Goal: Task Accomplishment & Management: Use online tool/utility

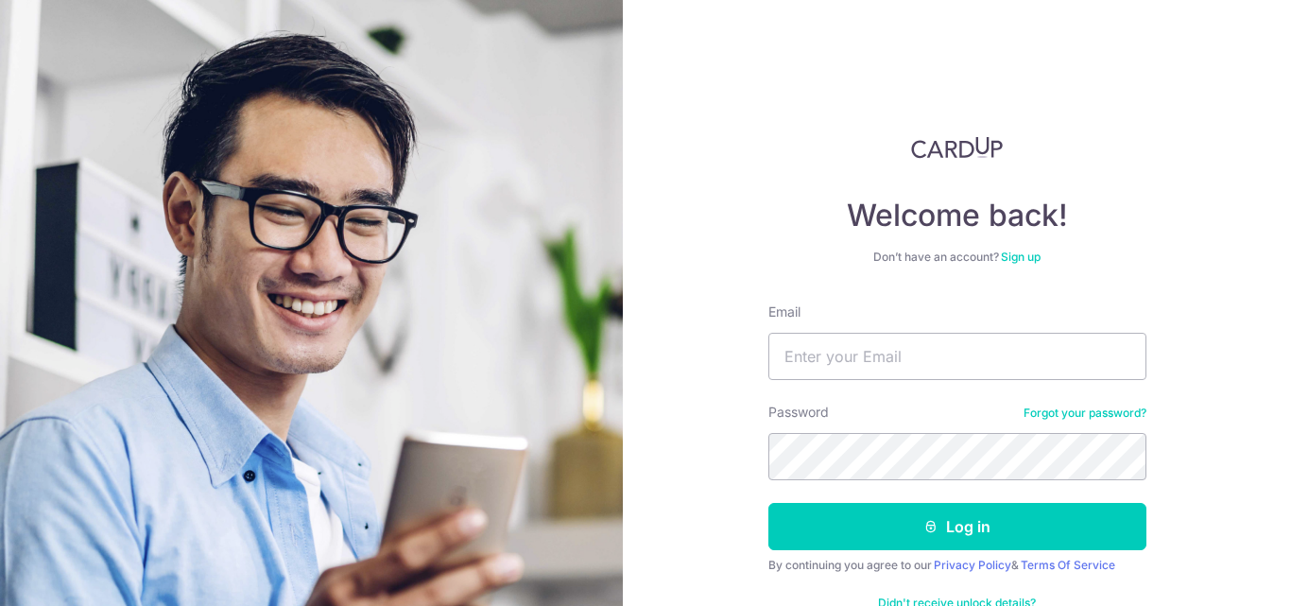
type input "[EMAIL_ADDRESS][DOMAIN_NAME]"
click at [768, 503] on button "Log in" at bounding box center [957, 526] width 378 height 47
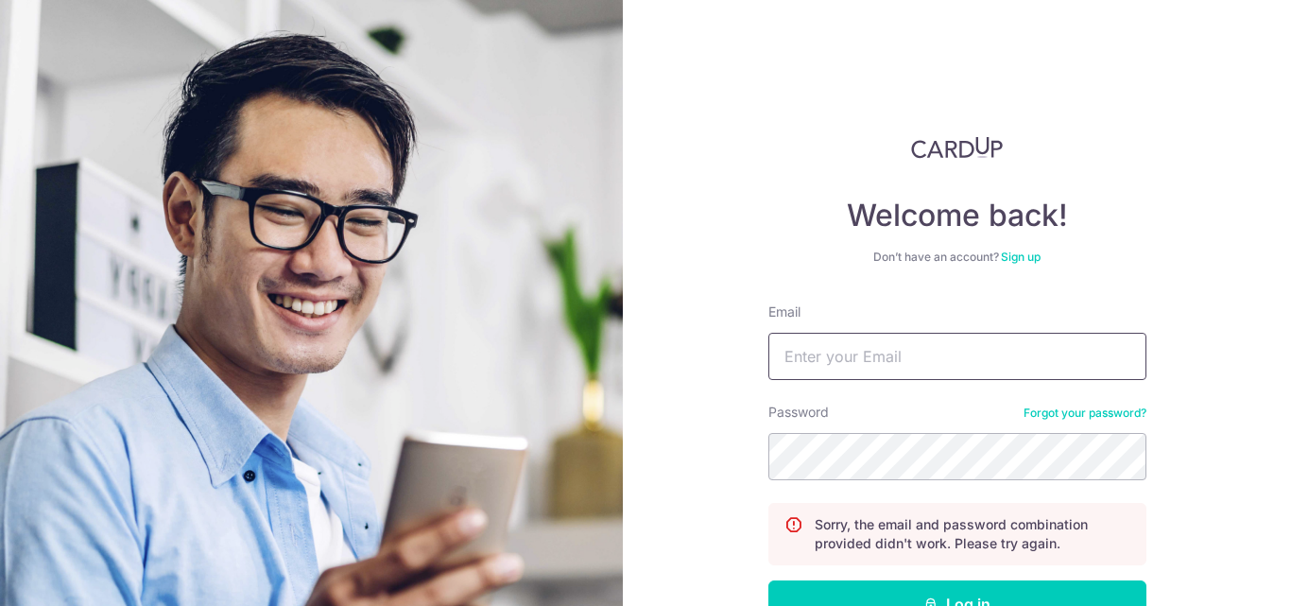
click at [901, 351] on input "Email" at bounding box center [957, 356] width 378 height 47
type input "[EMAIL_ADDRESS][DOMAIN_NAME]"
click at [768, 580] on button "Log in" at bounding box center [957, 603] width 378 height 47
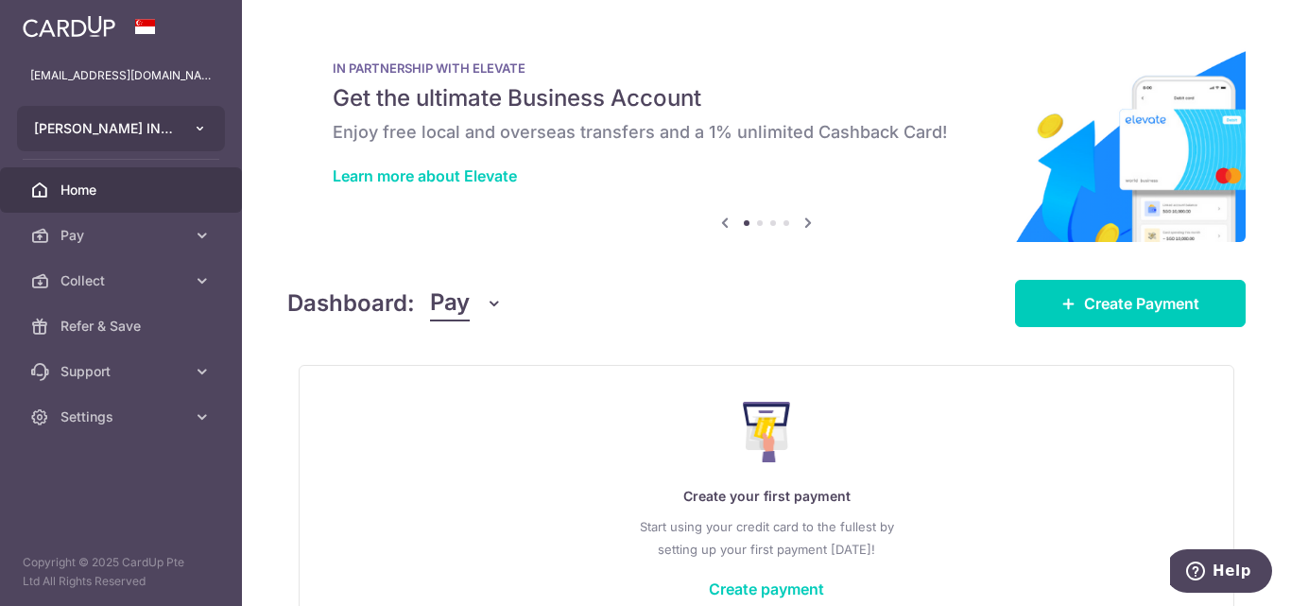
click at [192, 130] on button "REGO INTERIOR DESIGN PTE. LTD." at bounding box center [121, 128] width 208 height 45
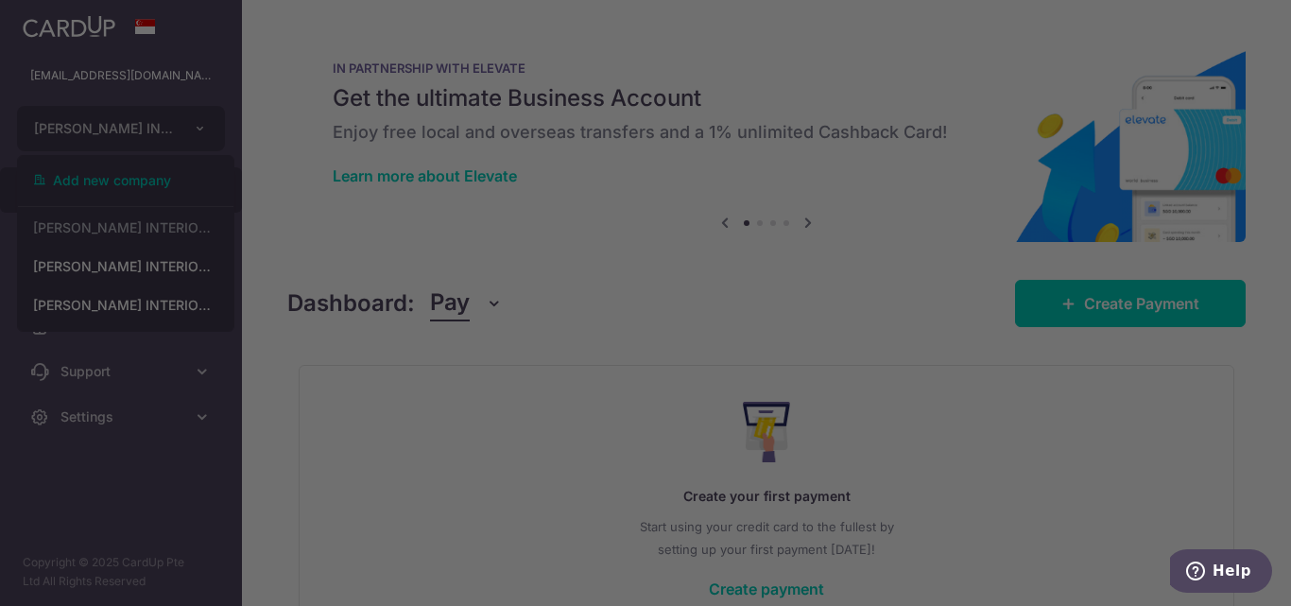
click at [180, 272] on div at bounding box center [652, 305] width 1304 height 611
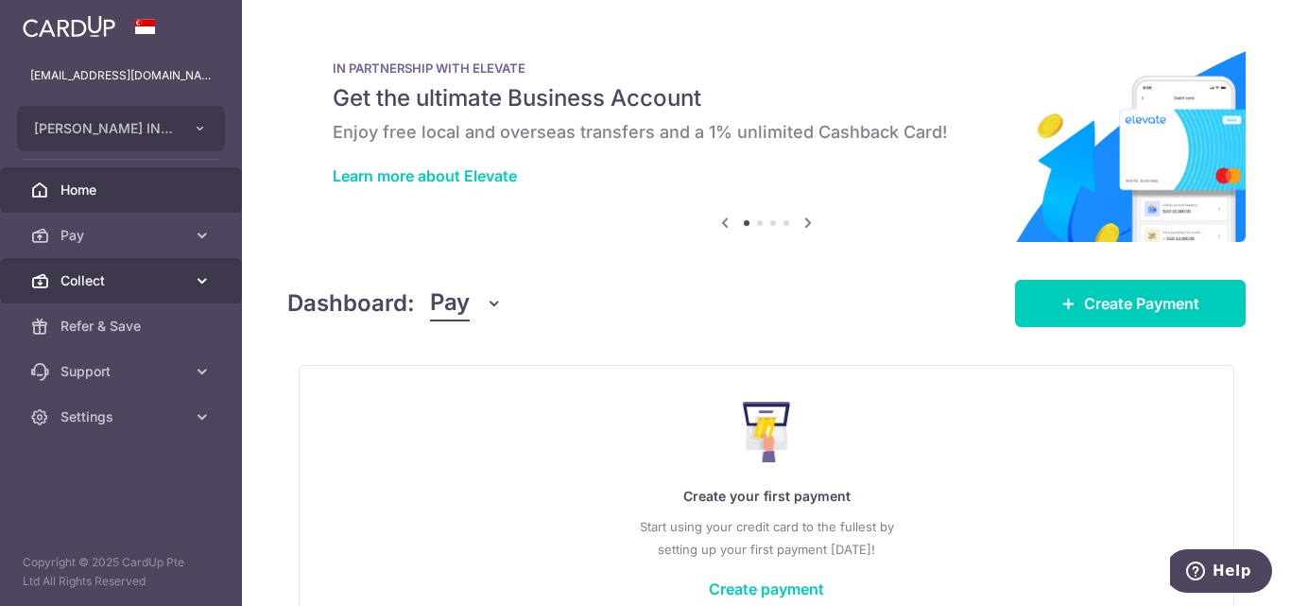
click at [133, 275] on span "Collect" at bounding box center [122, 280] width 125 height 19
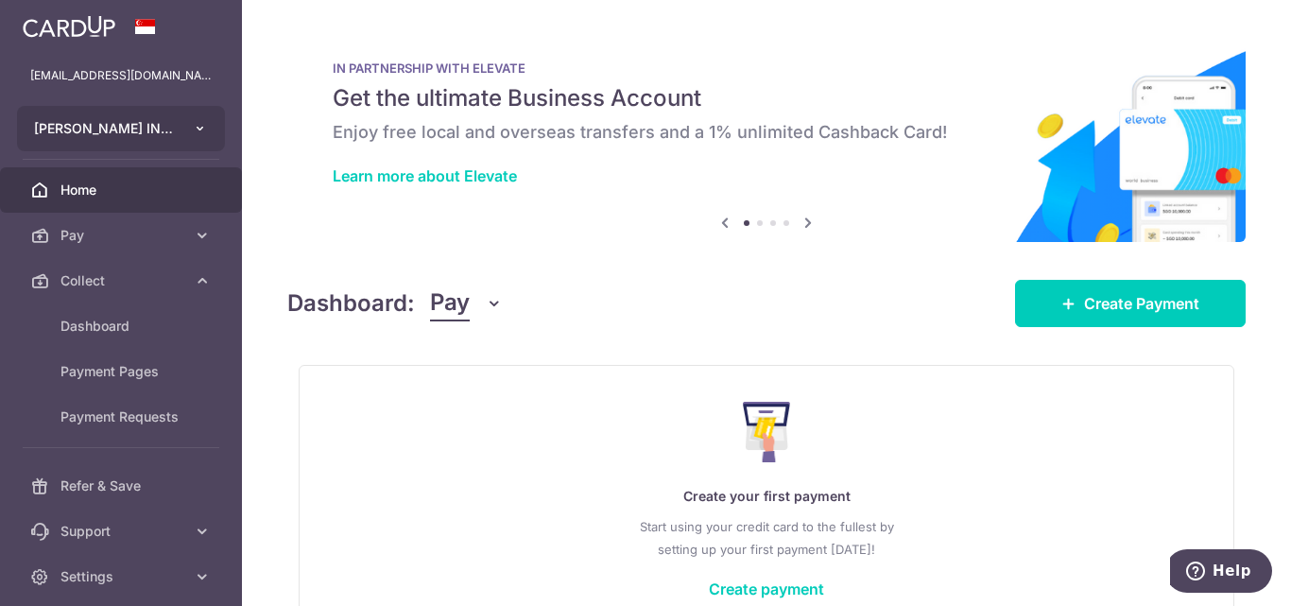
click at [176, 136] on button "REGO INTERIOR DESIGN PTE. LTD." at bounding box center [121, 128] width 208 height 45
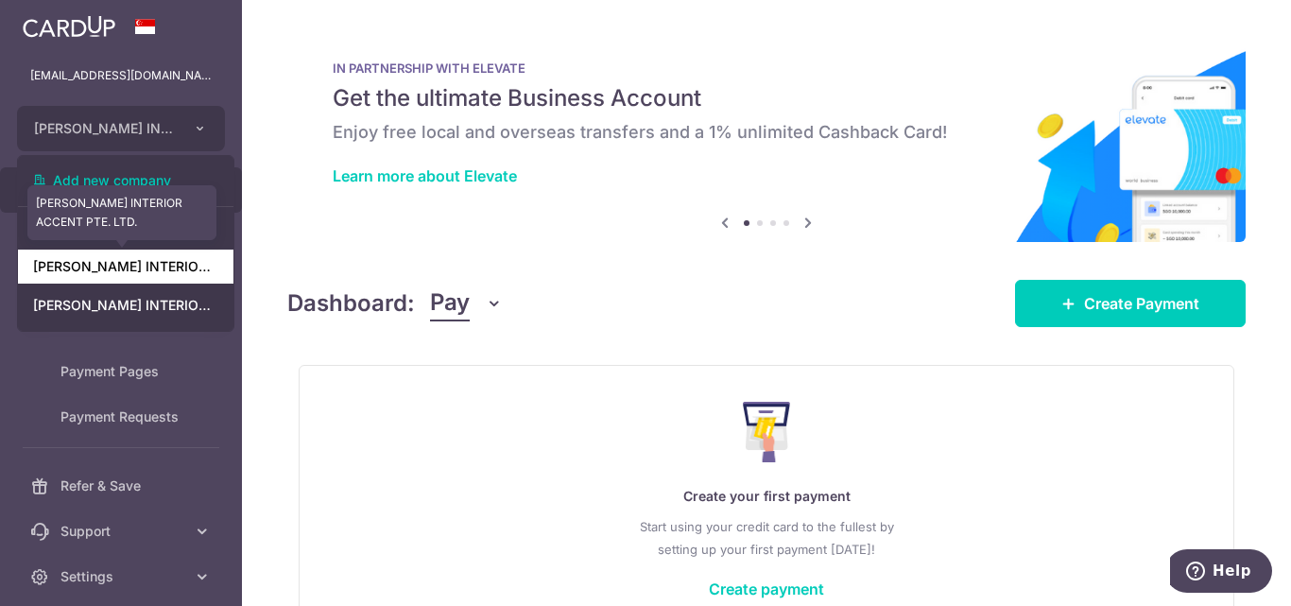
click at [156, 267] on link "REGO INTERIOR ACCENT PTE. LTD." at bounding box center [125, 266] width 215 height 34
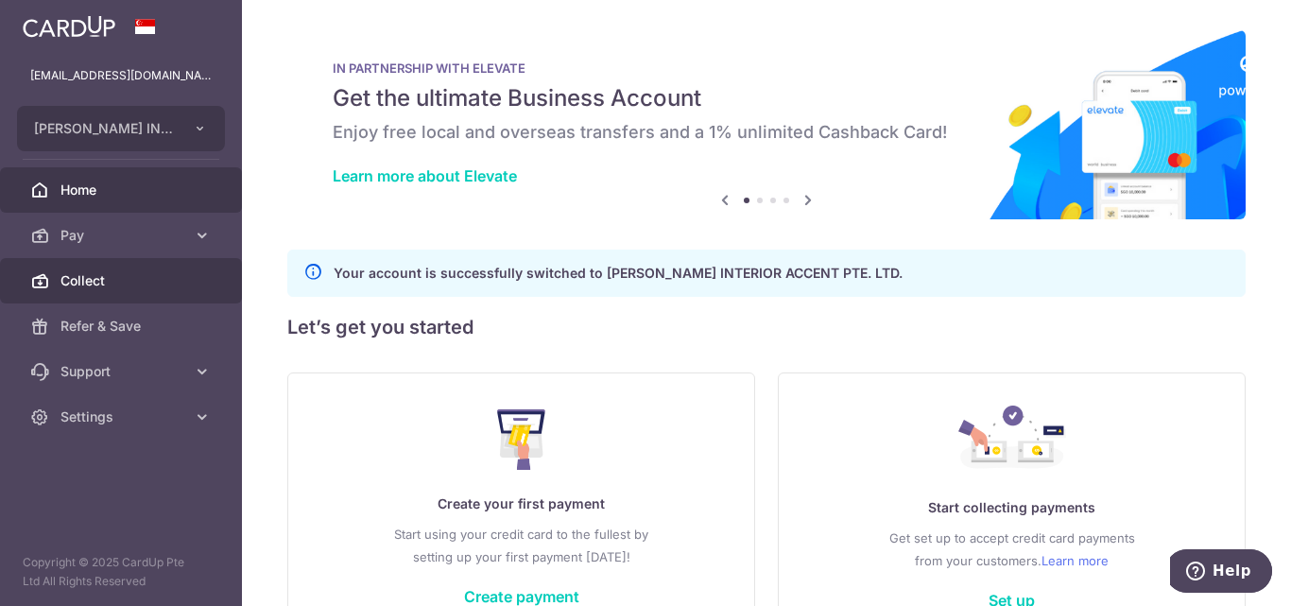
click at [181, 295] on link "Collect" at bounding box center [121, 280] width 242 height 45
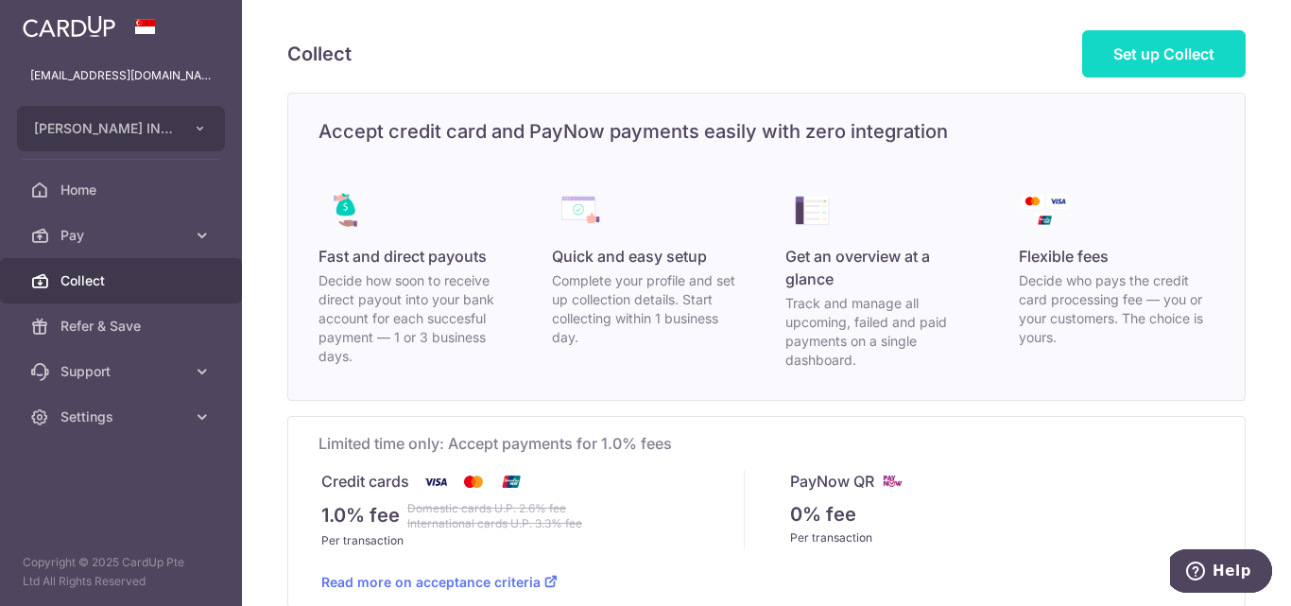
click at [1148, 51] on span "Set up Collect" at bounding box center [1163, 53] width 101 height 19
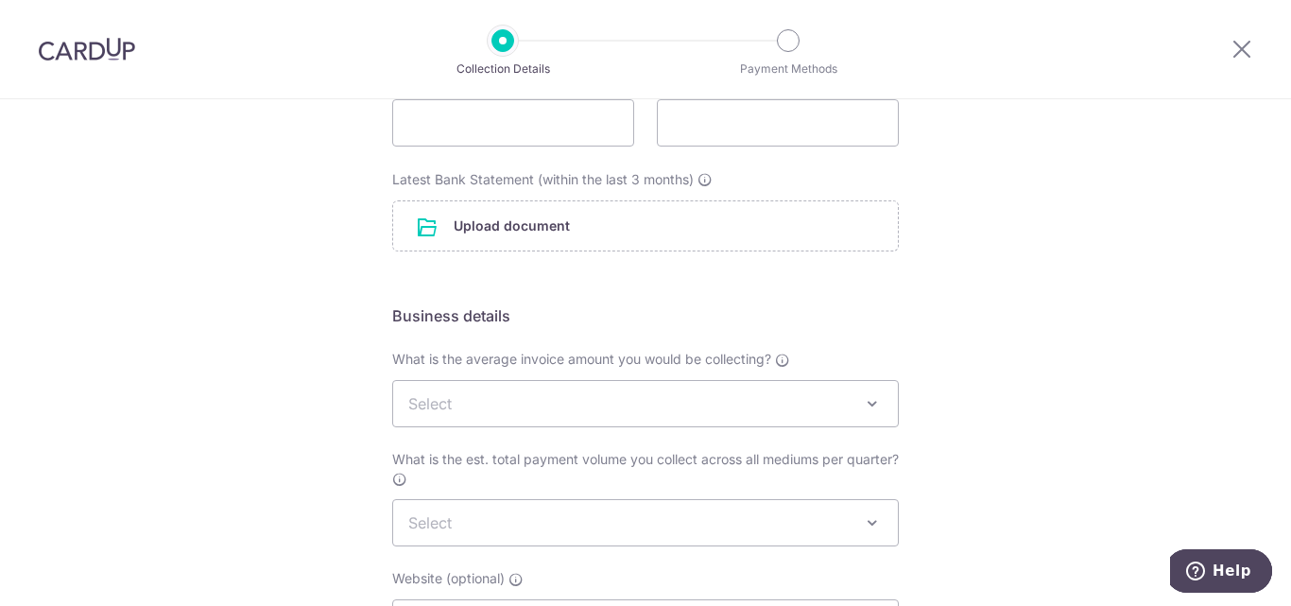
scroll to position [378, 0]
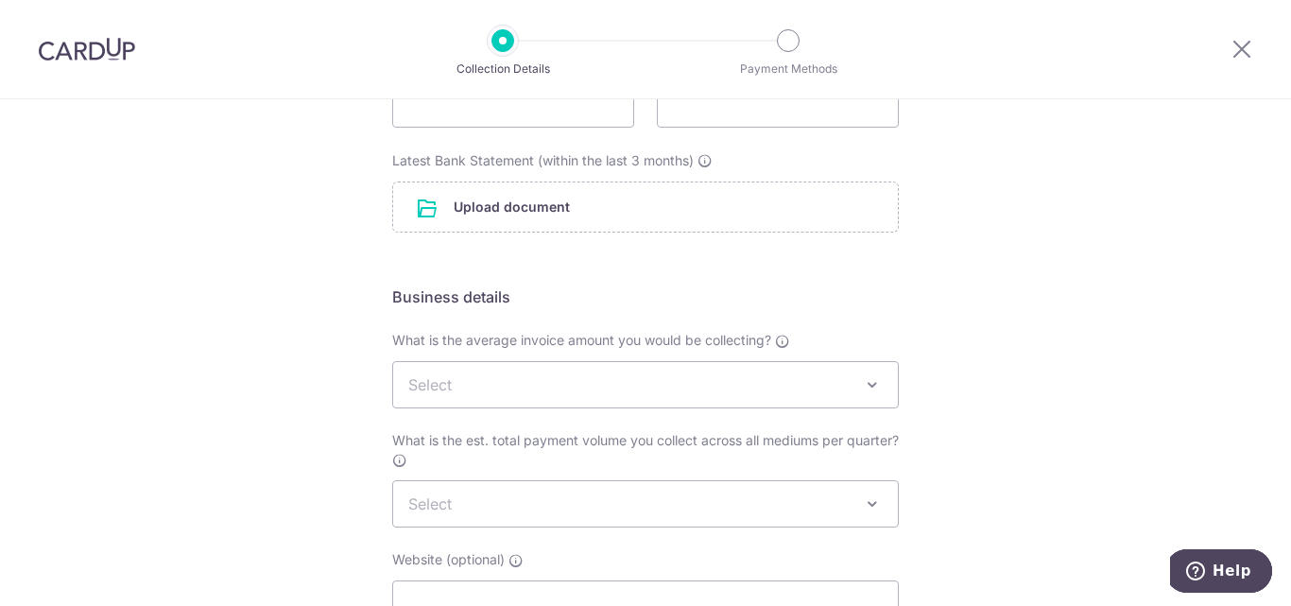
drag, startPoint x: 1114, startPoint y: 288, endPoint x: 1022, endPoint y: 243, distance: 103.1
click at [1114, 288] on div "Setup Collection Details Where do you want to get paid? This is where we will d…" at bounding box center [645, 280] width 1291 height 1118
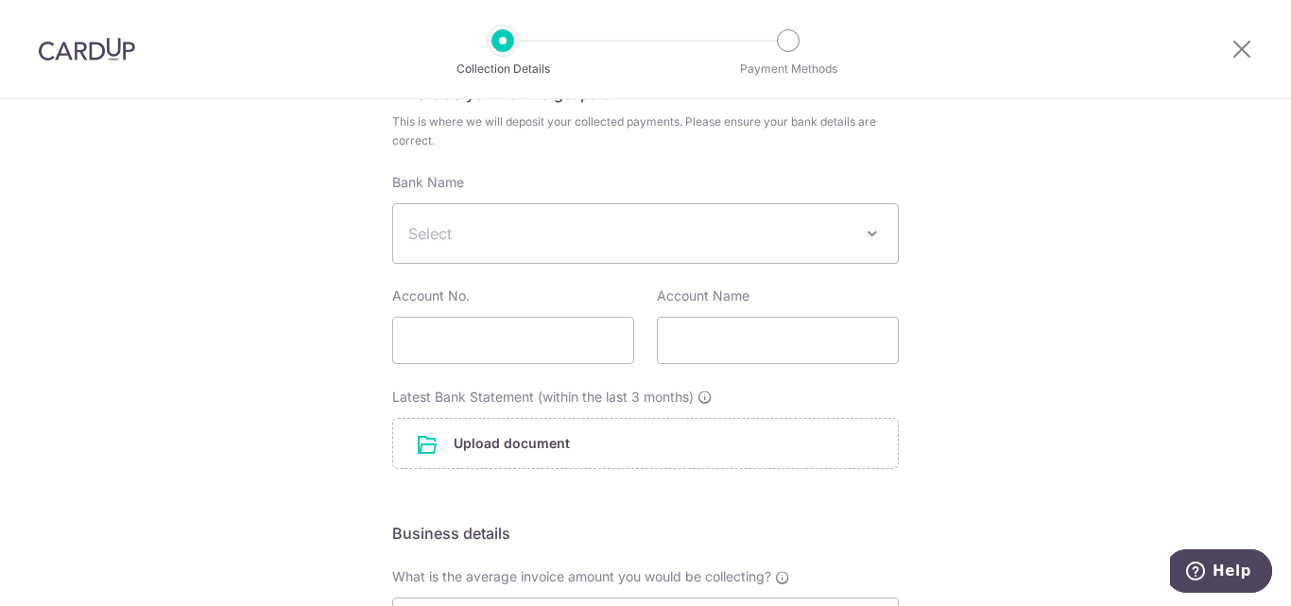
scroll to position [0, 0]
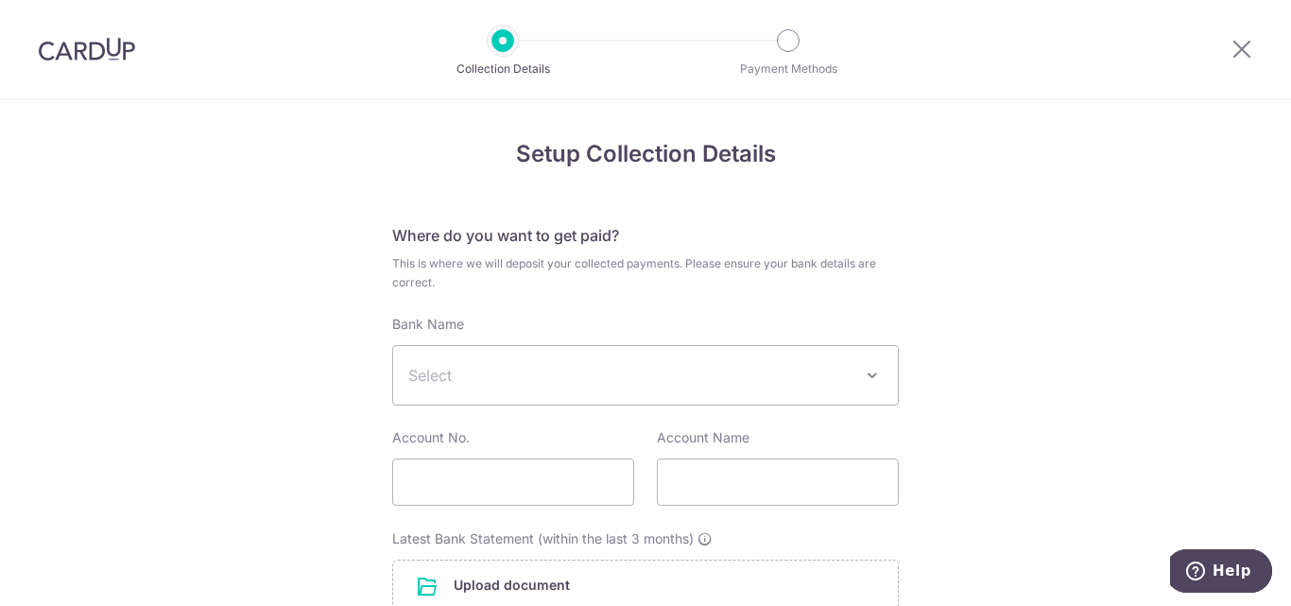
drag, startPoint x: 1078, startPoint y: 282, endPoint x: 1110, endPoint y: 297, distance: 35.5
click at [1245, 53] on icon at bounding box center [1241, 49] width 23 height 24
